Goal: Task Accomplishment & Management: Manage account settings

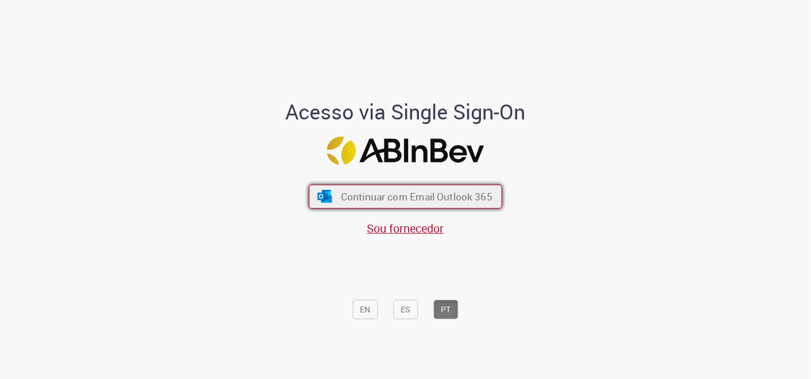
click at [412, 194] on span "Continuar com Email Outlook 365" at bounding box center [416, 195] width 151 height 13
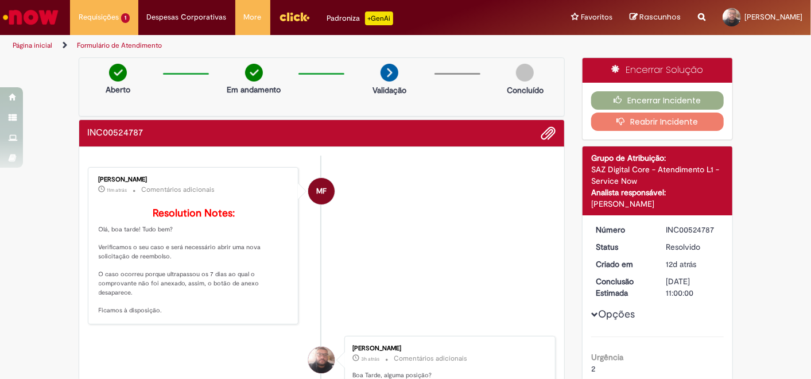
click at [161, 224] on p "Resolution Notes: Olá, boa tarde! Tudo bem? Verificamos o seu caso e será neces…" at bounding box center [194, 261] width 191 height 107
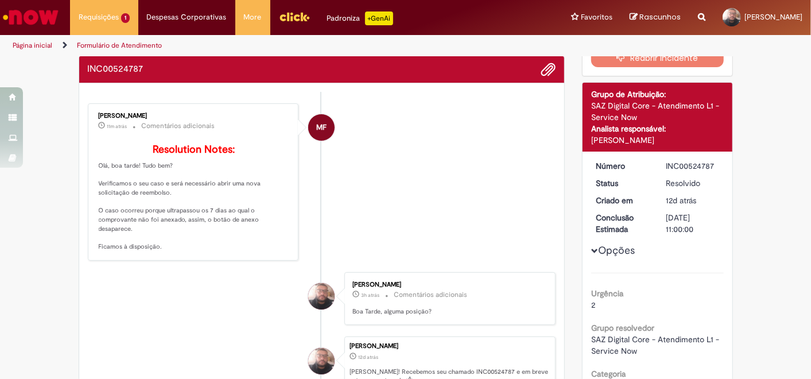
click at [591, 249] on span "Opções para INC00524787" at bounding box center [594, 250] width 7 height 7
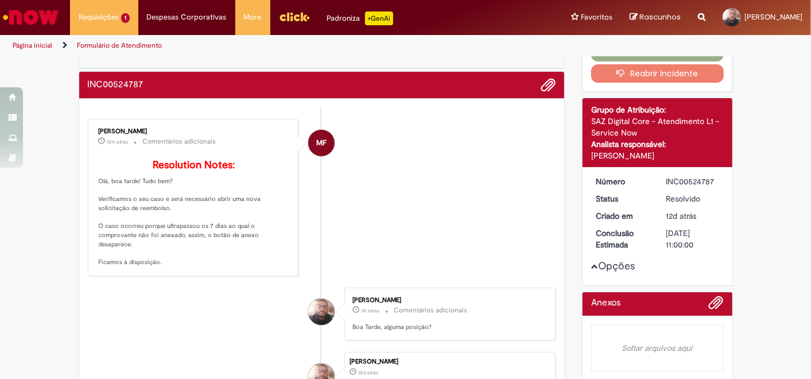
scroll to position [0, 0]
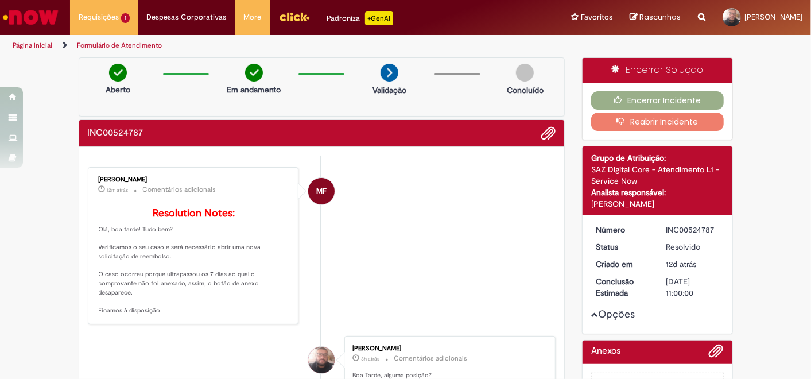
click at [632, 122] on button "Reabrir Incidente" at bounding box center [657, 121] width 133 height 18
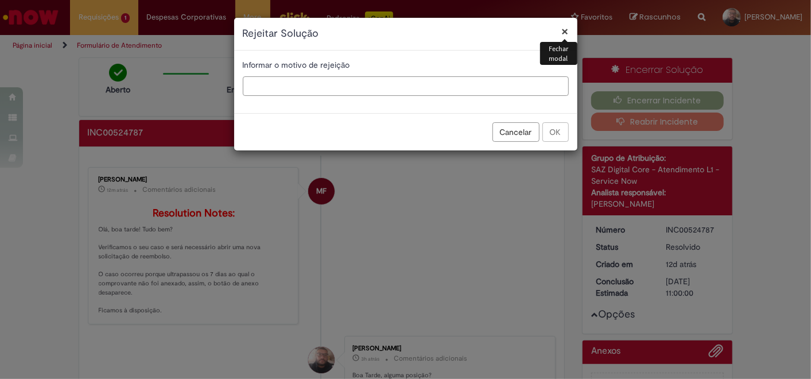
click at [341, 83] on input "text" at bounding box center [406, 86] width 326 height 20
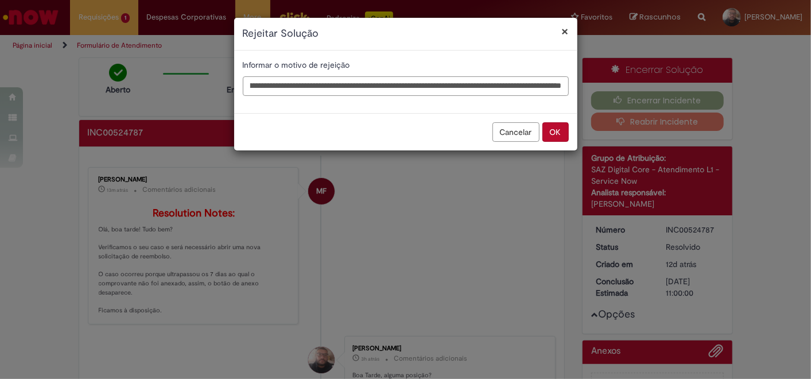
scroll to position [0, 334]
type input "**********"
click at [559, 124] on button "OK" at bounding box center [555, 132] width 26 height 20
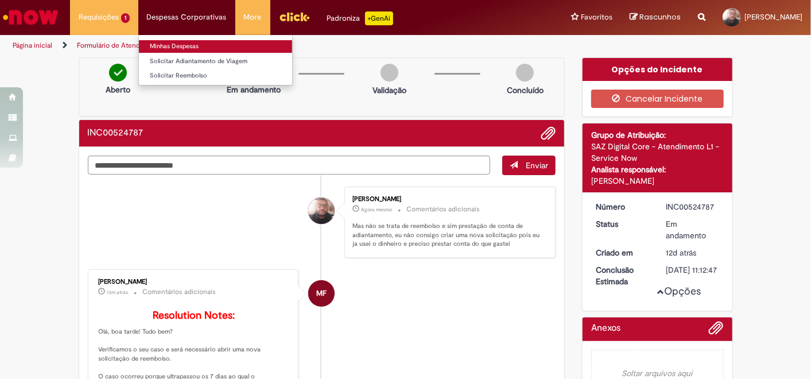
click at [176, 50] on link "Minhas Despesas" at bounding box center [215, 46] width 153 height 13
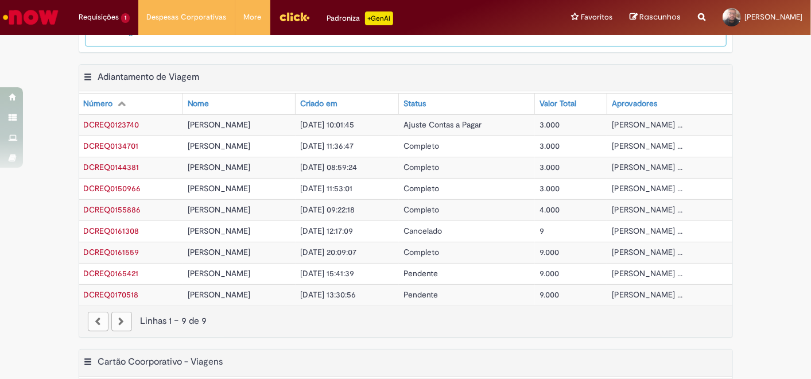
scroll to position [318, 0]
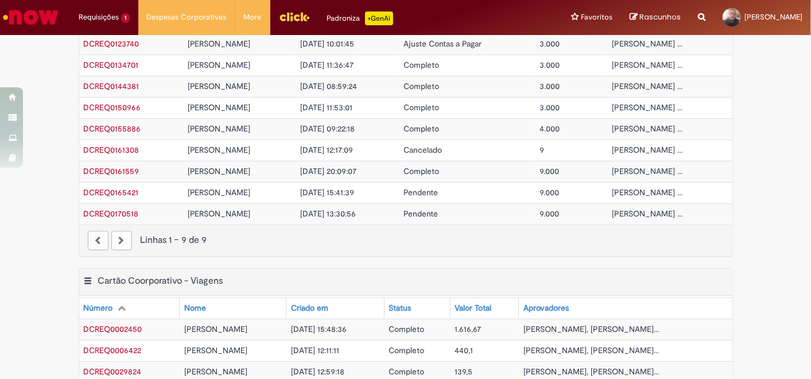
click at [108, 187] on span "DCREQ0165421" at bounding box center [111, 192] width 55 height 10
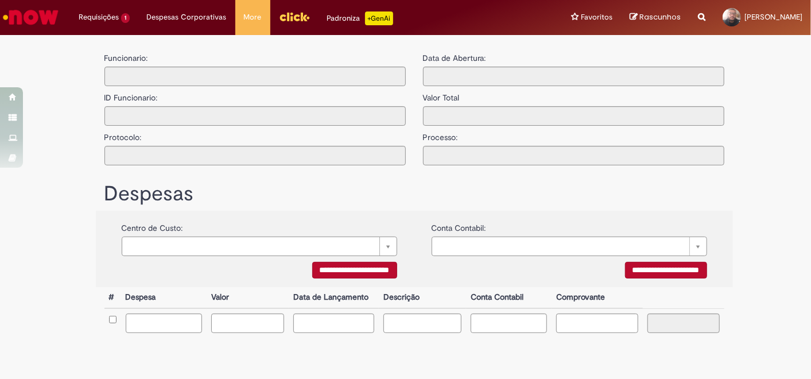
type input "**********"
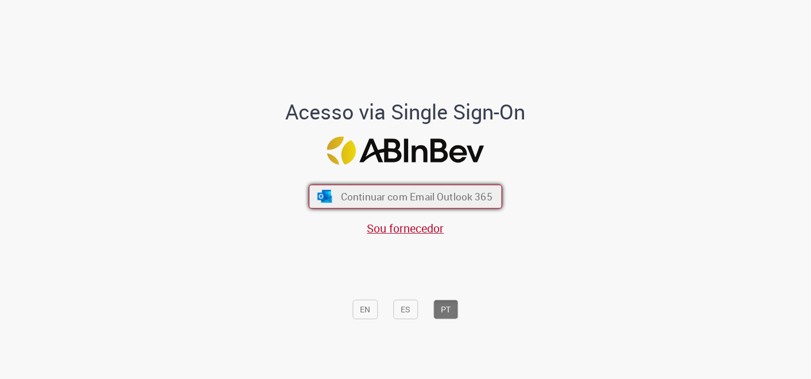
click at [442, 192] on span "Continuar com Email Outlook 365" at bounding box center [416, 195] width 151 height 13
